Goal: Task Accomplishment & Management: Use online tool/utility

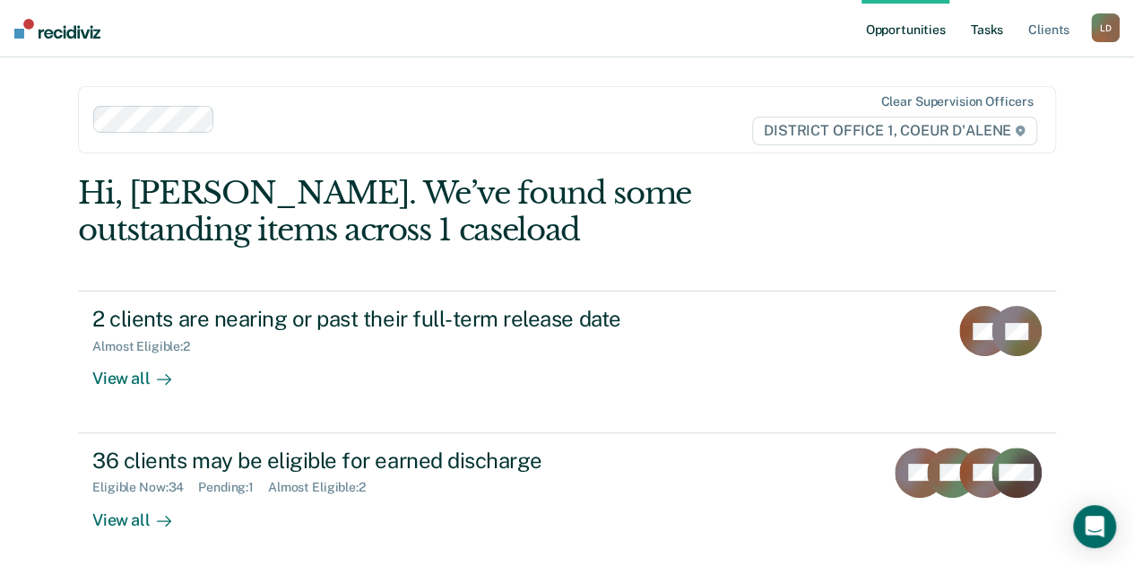
click at [985, 27] on link "Tasks" at bounding box center [986, 28] width 39 height 57
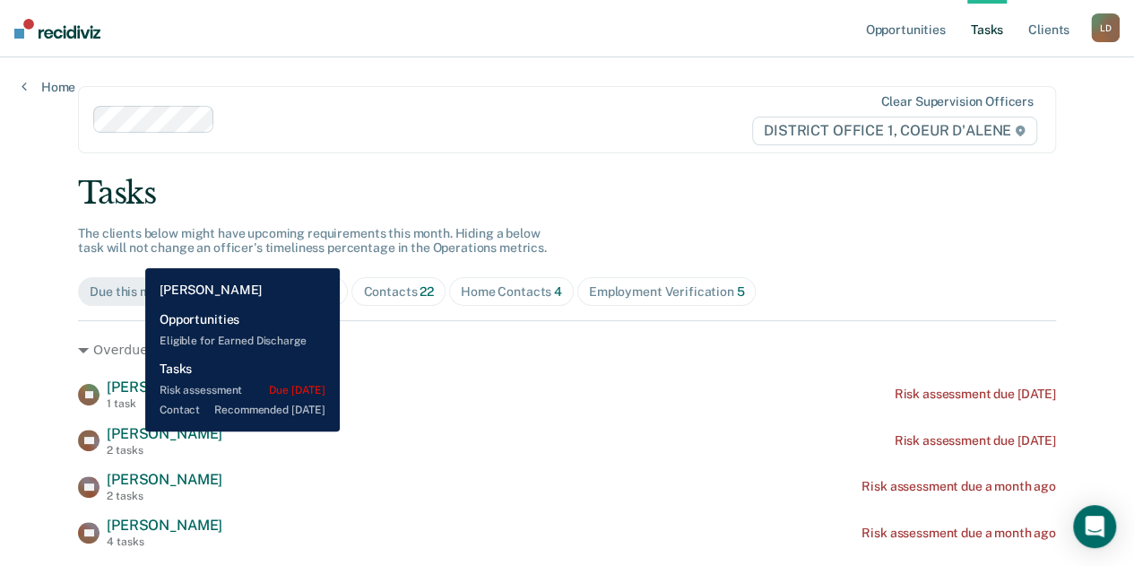
click at [132, 431] on span "[PERSON_NAME]" at bounding box center [165, 433] width 116 height 17
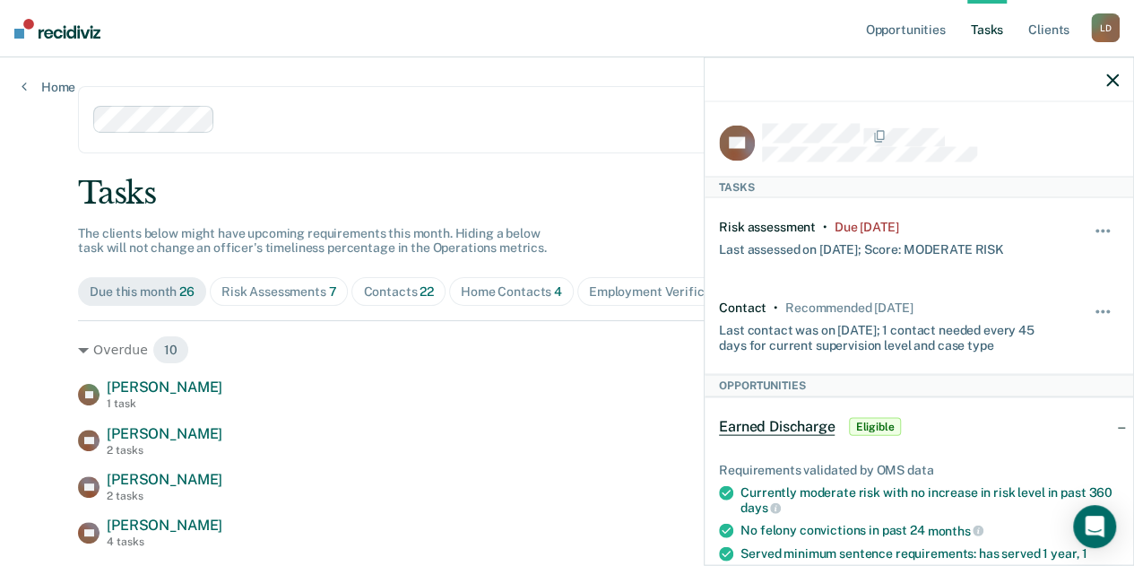
click at [1112, 81] on icon "button" at bounding box center [1112, 80] width 13 height 13
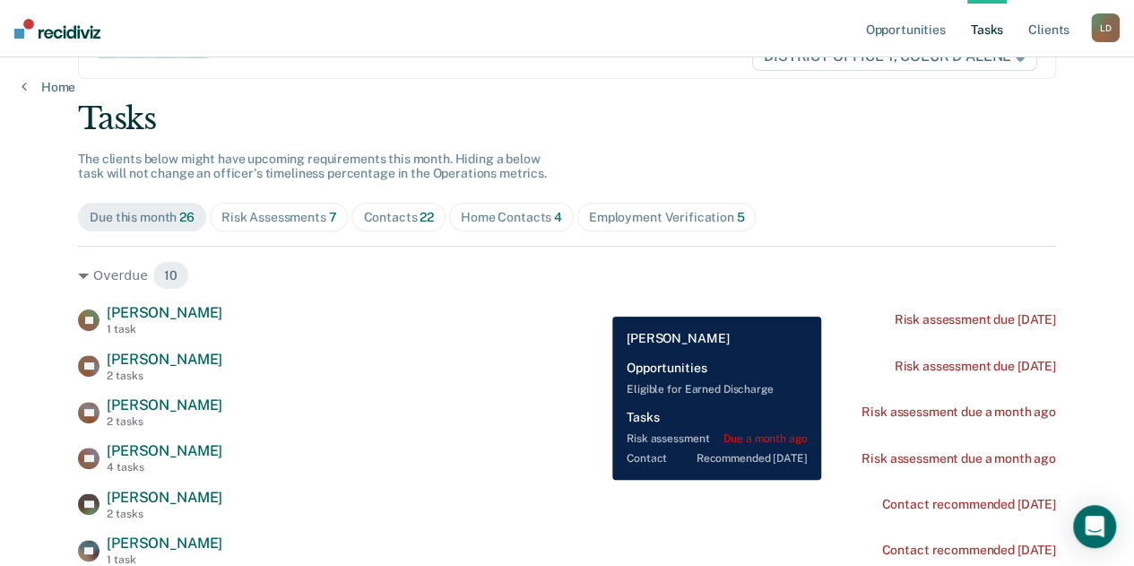
scroll to position [179, 0]
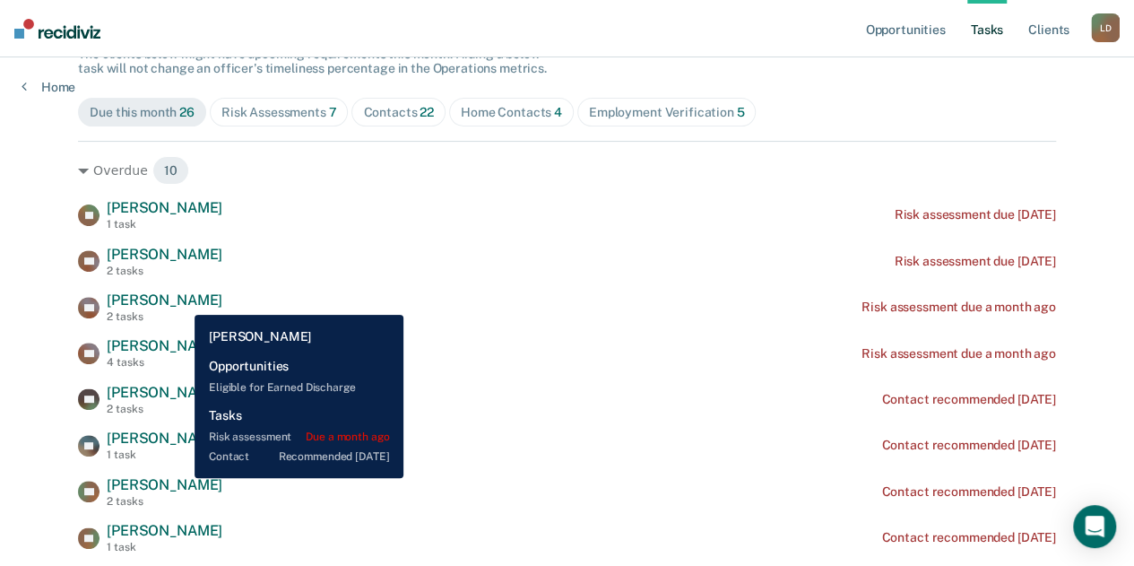
click at [181, 301] on span "[PERSON_NAME]" at bounding box center [165, 299] width 116 height 17
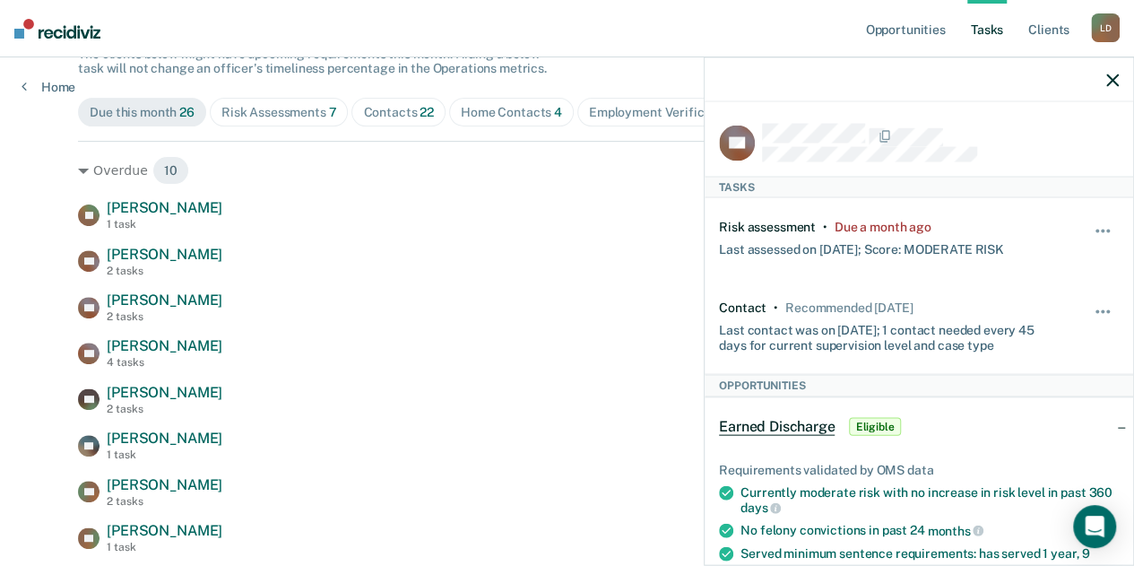
click at [1111, 82] on icon "button" at bounding box center [1112, 80] width 13 height 13
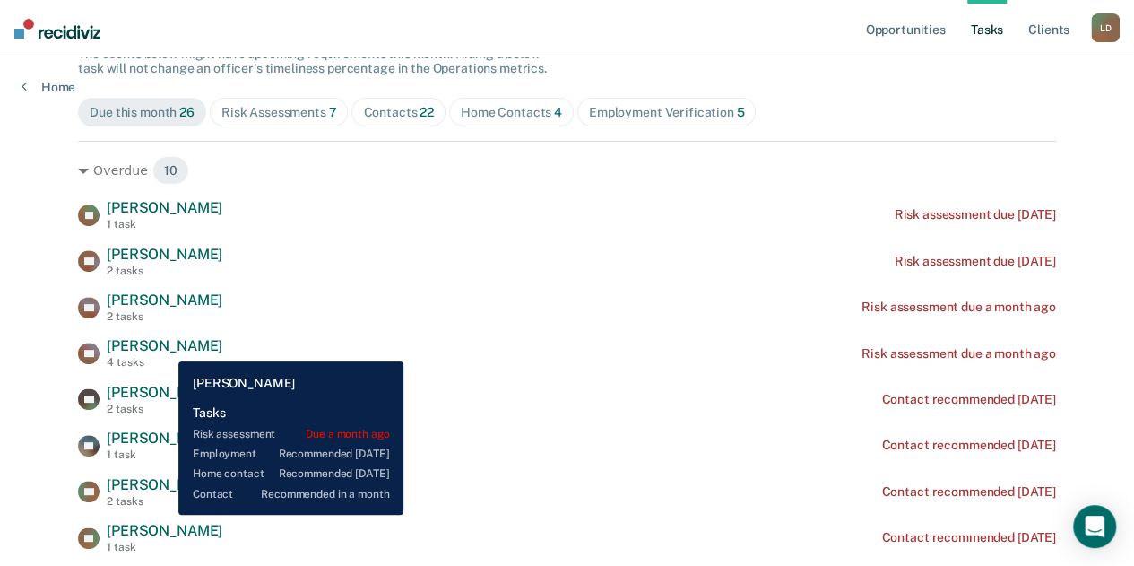
click at [165, 348] on span "[PERSON_NAME]" at bounding box center [165, 345] width 116 height 17
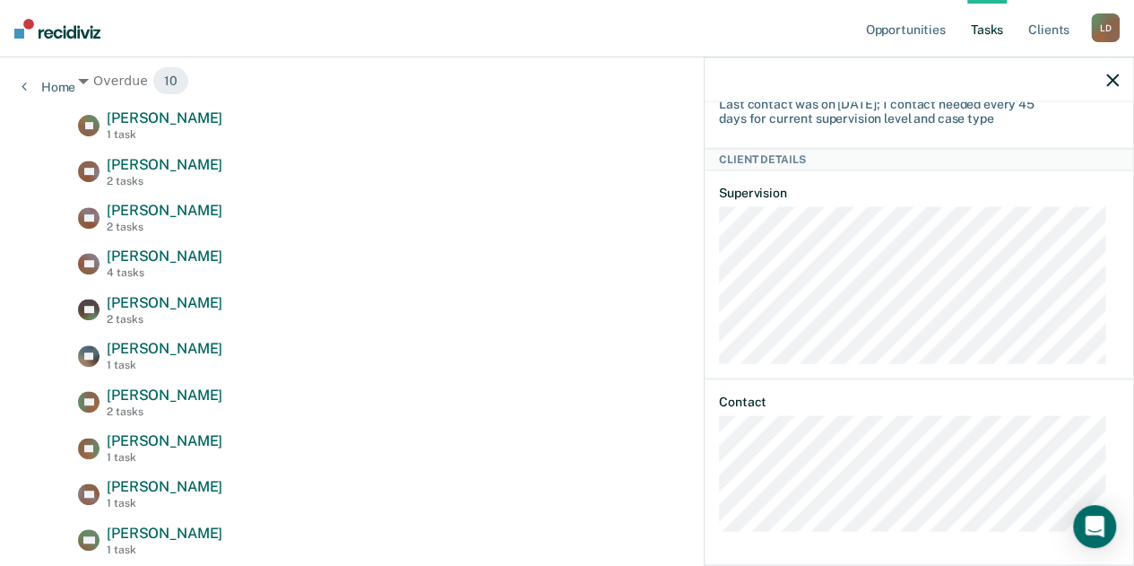
scroll to position [359, 0]
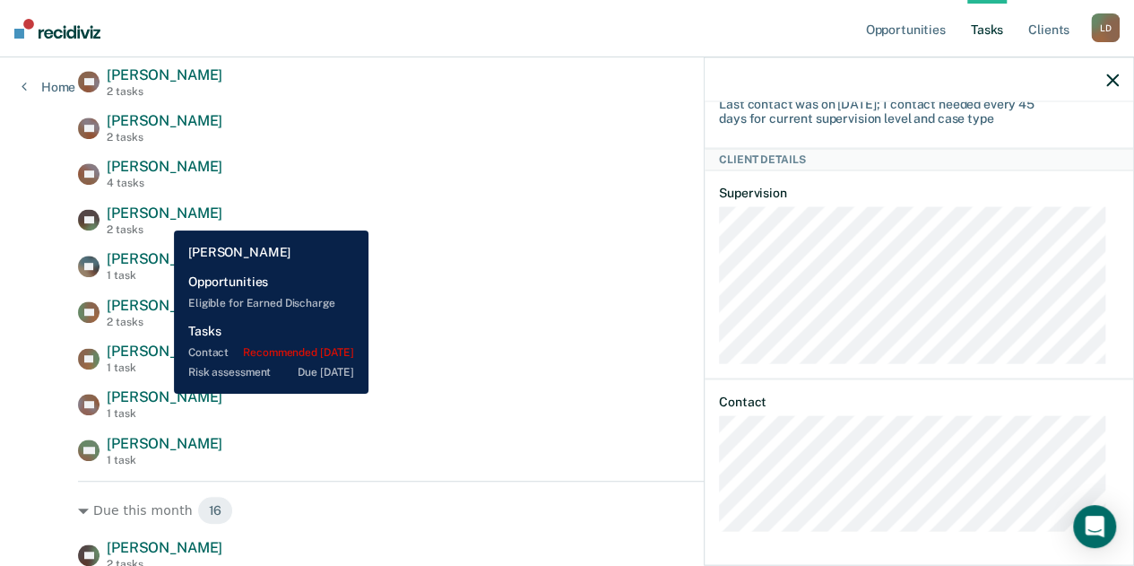
click at [160, 217] on span "[PERSON_NAME]" at bounding box center [165, 212] width 116 height 17
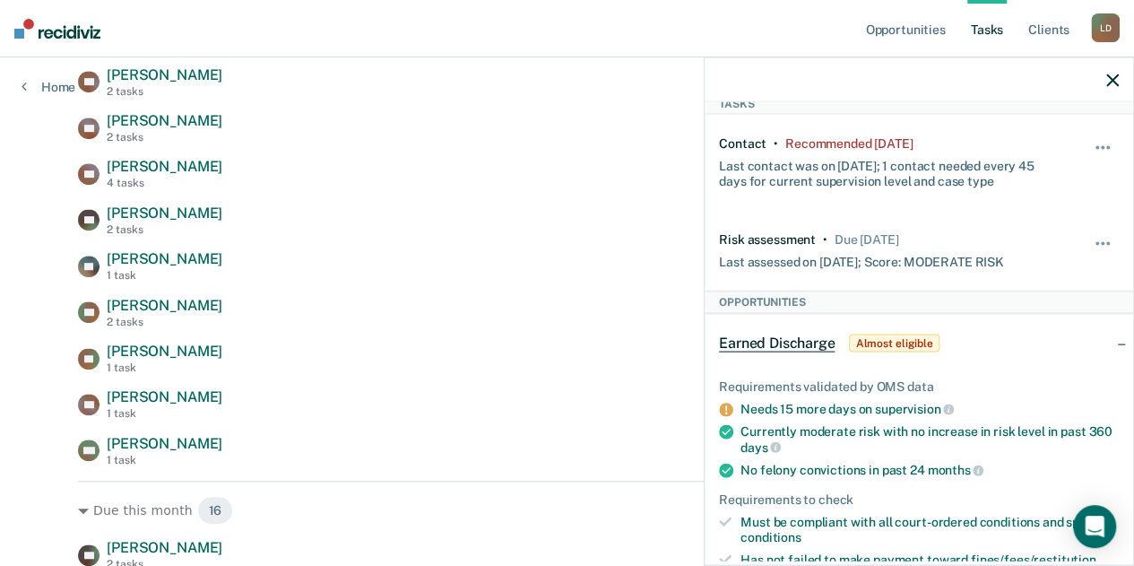
scroll to position [0, 0]
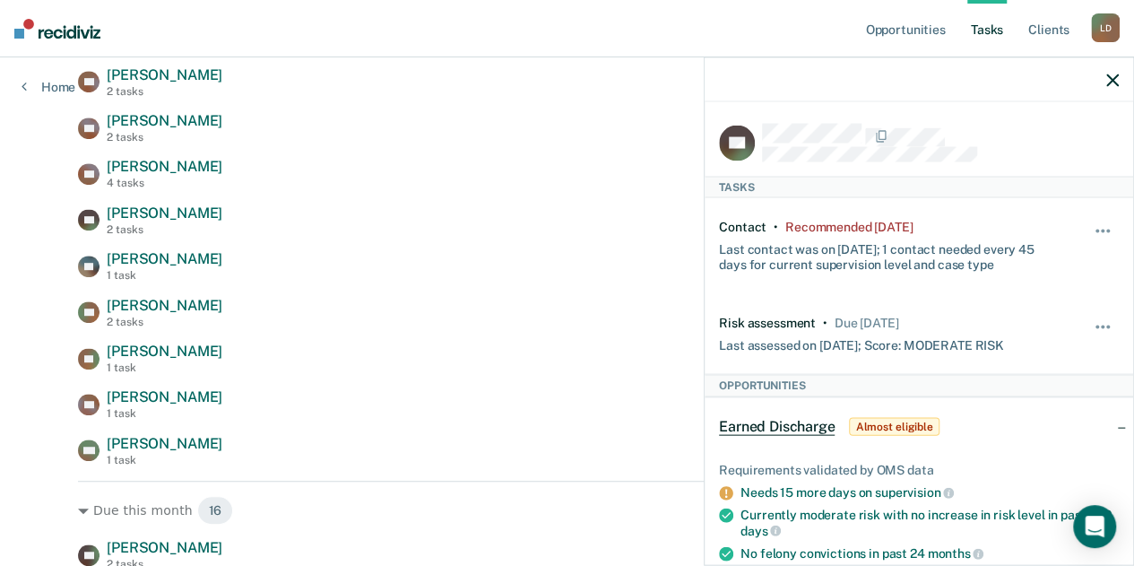
click at [1110, 82] on icon "button" at bounding box center [1112, 80] width 13 height 13
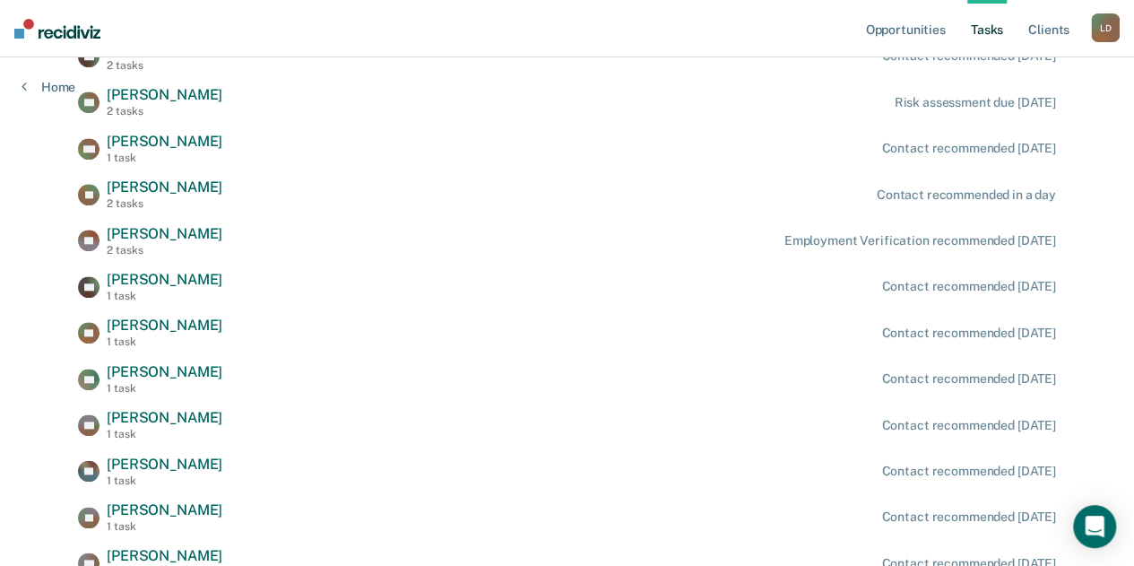
scroll to position [896, 0]
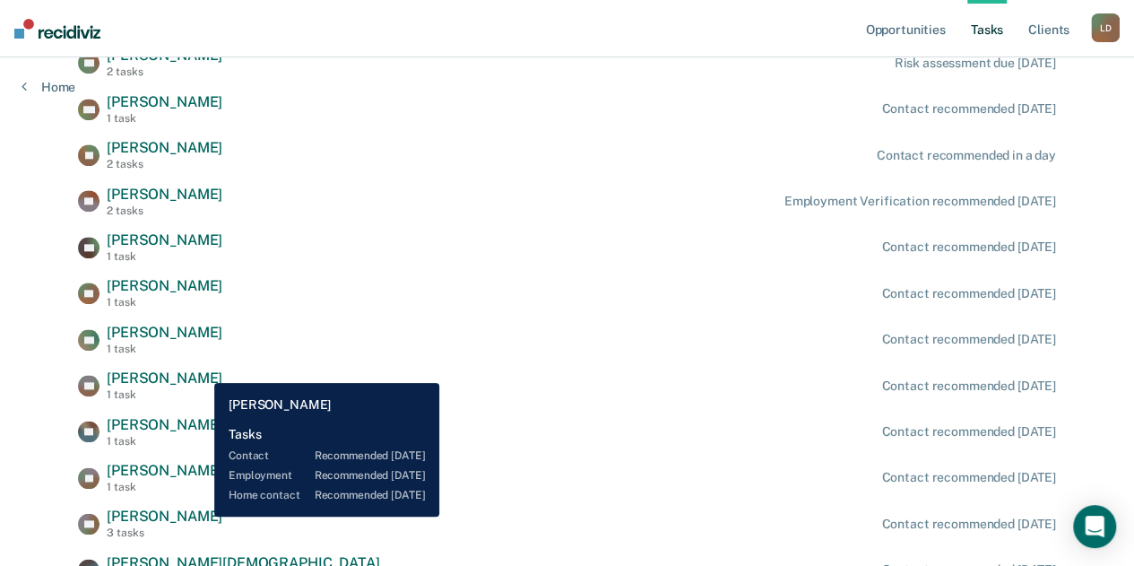
click at [201, 516] on span "[PERSON_NAME]" at bounding box center [165, 515] width 116 height 17
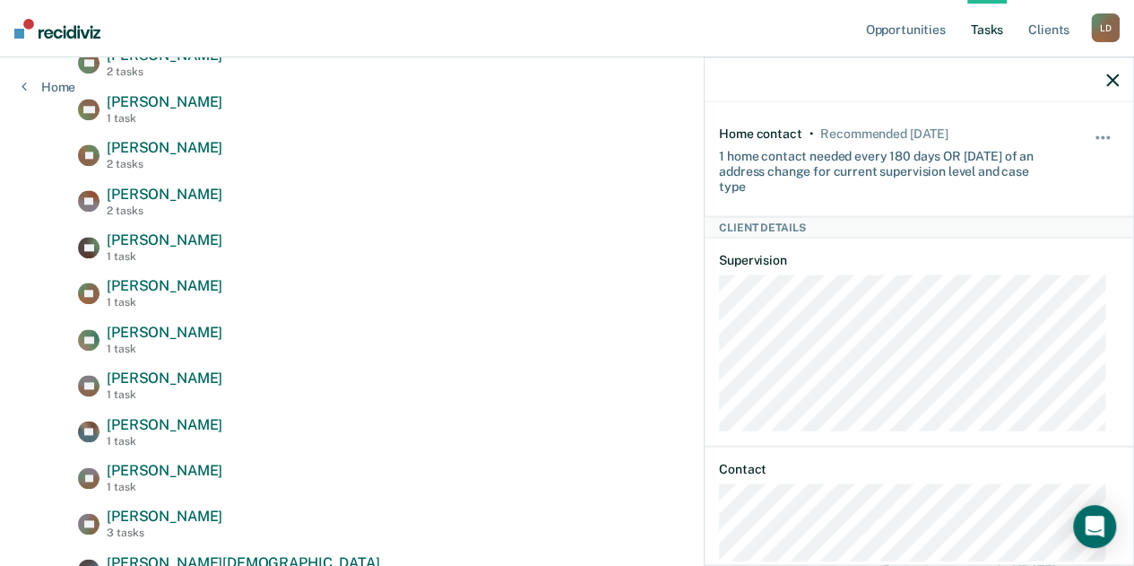
scroll to position [337, 0]
